Goal: Information Seeking & Learning: Learn about a topic

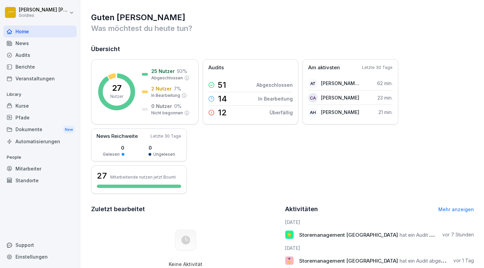
click at [24, 54] on div "Audits" at bounding box center [39, 55] width 73 height 12
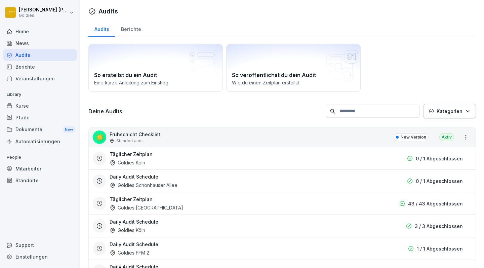
click at [133, 159] on div "Täglicher Zeitplan Goldies [GEOGRAPHIC_DATA]" at bounding box center [244, 158] width 269 height 15
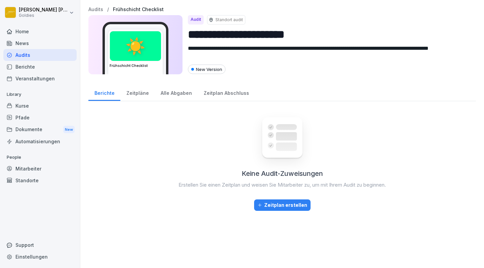
click at [133, 91] on div "Zeitpläne" at bounding box center [137, 92] width 34 height 17
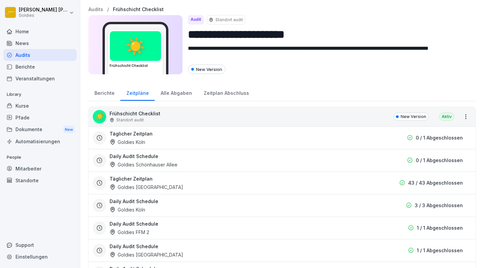
click at [132, 184] on div "Täglicher Zeitplan Goldies [GEOGRAPHIC_DATA]" at bounding box center [244, 182] width 269 height 15
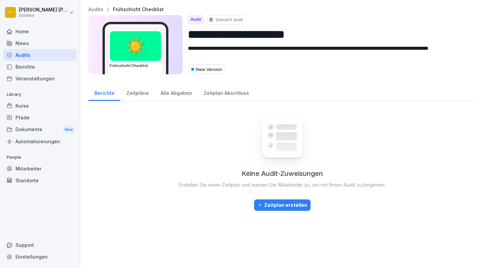
click at [217, 94] on div "Zeitplan Abschluss" at bounding box center [226, 92] width 57 height 17
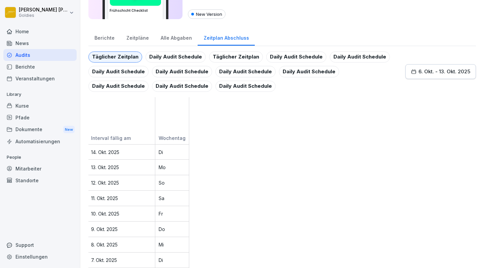
scroll to position [55, 0]
click at [171, 56] on div "Daily Audit Schedule" at bounding box center [176, 56] width 60 height 11
click at [233, 58] on div "Täglicher Zeitplan" at bounding box center [236, 56] width 54 height 11
click at [284, 60] on div "Daily Audit Schedule" at bounding box center [296, 56] width 60 height 11
click at [346, 56] on div "Daily Audit Schedule" at bounding box center [360, 56] width 60 height 11
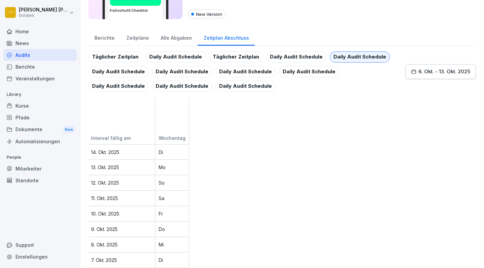
click at [131, 74] on div "Daily Audit Schedule" at bounding box center [118, 71] width 60 height 11
click at [176, 71] on div "Daily Audit Schedule" at bounding box center [182, 71] width 60 height 11
click at [215, 83] on div "Daily Audit Schedule" at bounding box center [245, 86] width 60 height 11
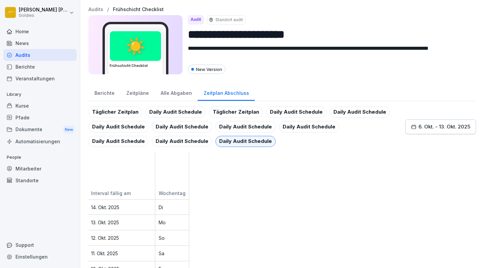
click at [24, 29] on div "Home" at bounding box center [39, 32] width 73 height 12
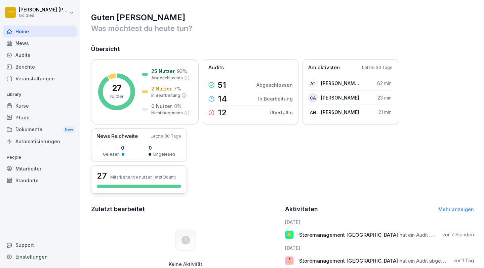
click at [121, 178] on p "Mitarbeitende nutzen jetzt Bounti" at bounding box center [143, 176] width 66 height 5
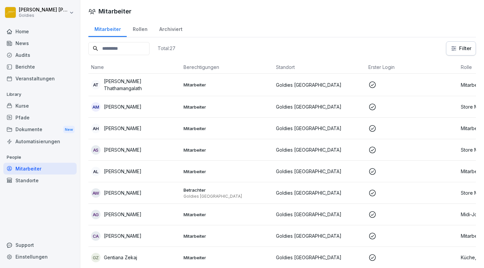
click at [138, 31] on div "Rollen" at bounding box center [140, 28] width 27 height 17
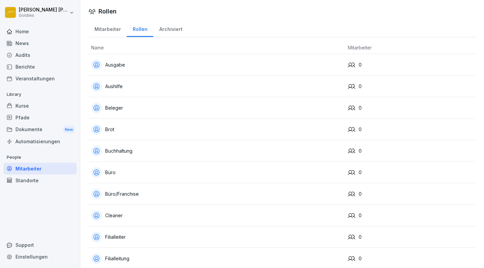
click at [26, 129] on div "Dokumente New" at bounding box center [39, 129] width 73 height 12
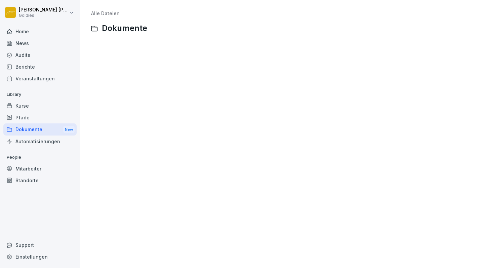
click at [124, 27] on span "Dokumente" at bounding box center [124, 29] width 45 height 10
click at [107, 12] on link "Alle Dateien" at bounding box center [105, 13] width 29 height 6
click at [49, 143] on div "Automatisierungen" at bounding box center [39, 141] width 73 height 12
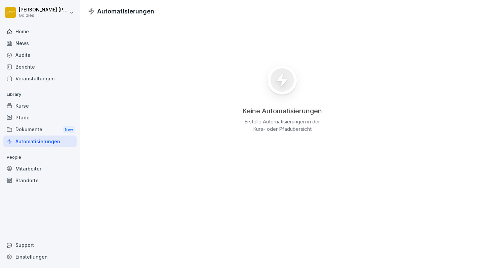
click at [24, 106] on div "Kurse" at bounding box center [39, 106] width 73 height 12
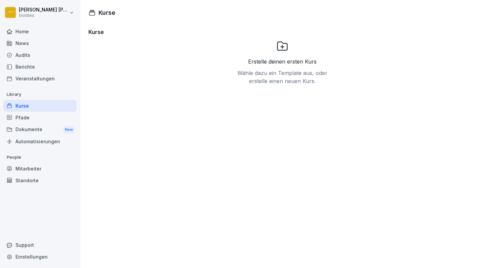
click at [21, 117] on div "Pfade" at bounding box center [39, 118] width 73 height 12
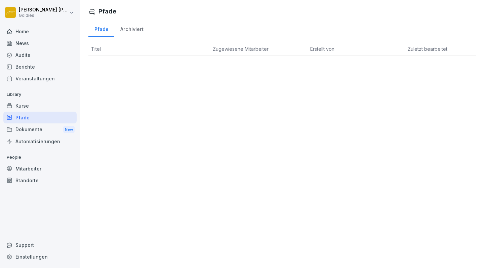
click at [22, 78] on div "Veranstaltungen" at bounding box center [39, 79] width 73 height 12
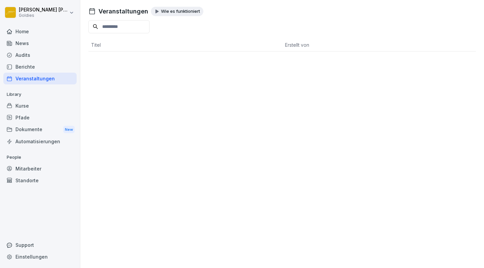
click at [25, 66] on div "Berichte" at bounding box center [39, 67] width 73 height 12
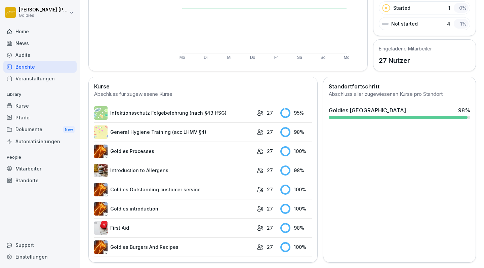
scroll to position [118, 0]
click at [117, 227] on link "First Aid" at bounding box center [173, 228] width 159 height 13
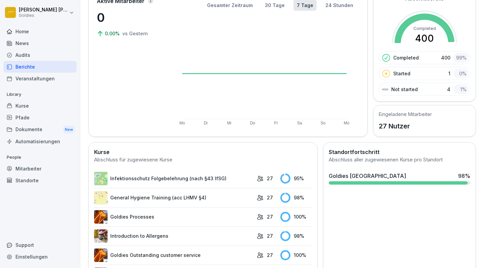
scroll to position [53, 0]
click at [164, 177] on link "Infektionsschutz Folgebelehrung (nach §43 IfSG)" at bounding box center [173, 177] width 159 height 13
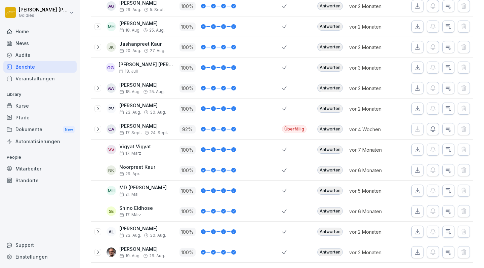
scroll to position [421, 0]
click at [97, 129] on icon at bounding box center [97, 129] width 5 height 5
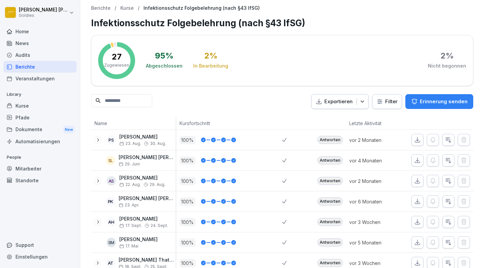
scroll to position [0, 0]
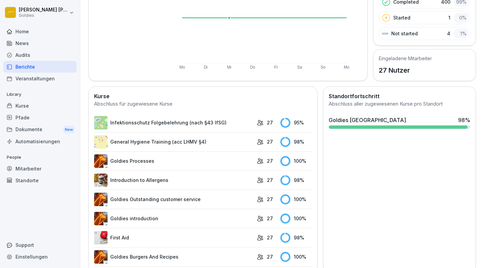
scroll to position [113, 0]
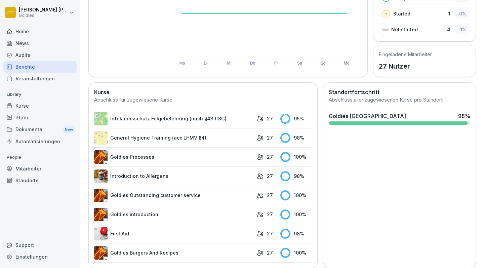
click at [161, 138] on link "General Hygiene Training (acc LHMV §4)" at bounding box center [173, 137] width 159 height 13
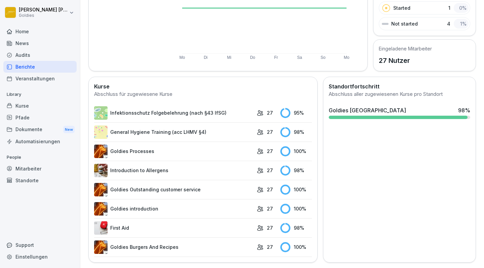
scroll to position [118, 0]
click at [134, 170] on link "Introduction to Allergens" at bounding box center [173, 170] width 159 height 13
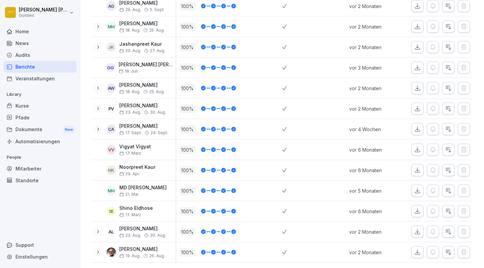
scroll to position [421, 0]
